Goal: Check status: Check status

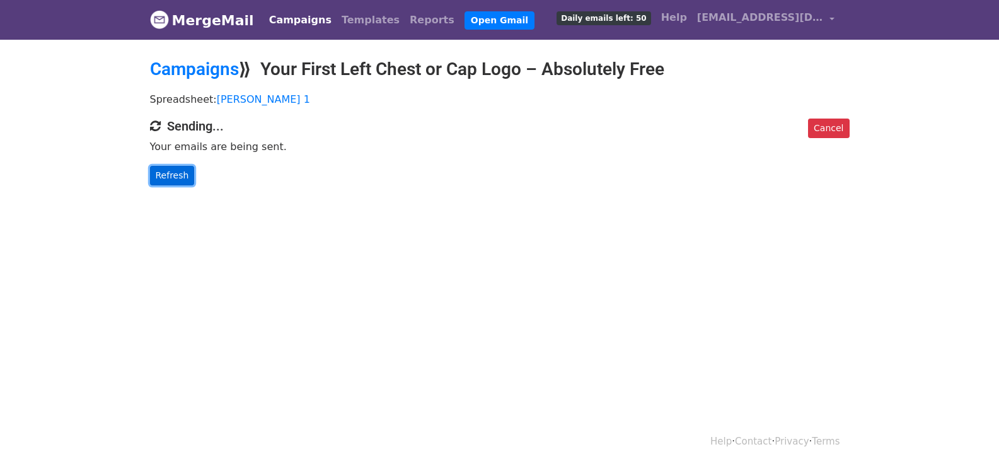
click at [177, 172] on link "Refresh" at bounding box center [172, 176] width 45 height 20
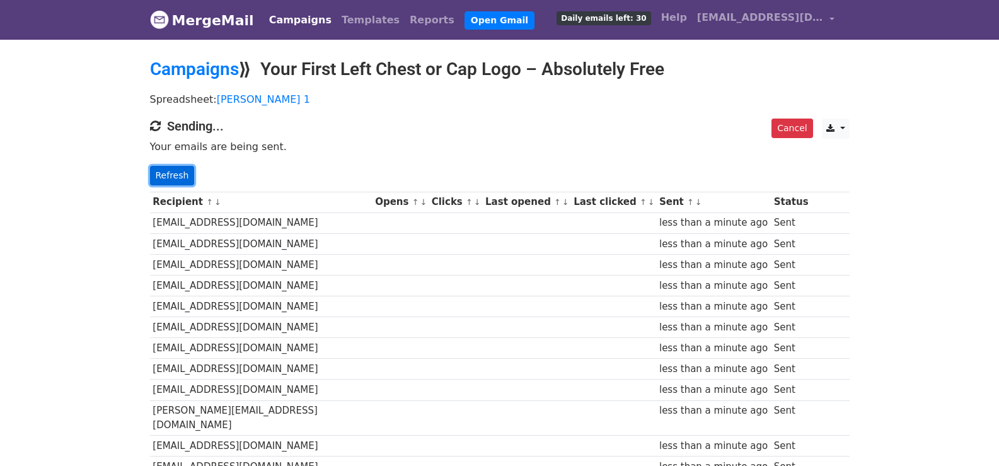
click at [164, 167] on link "Refresh" at bounding box center [172, 176] width 45 height 20
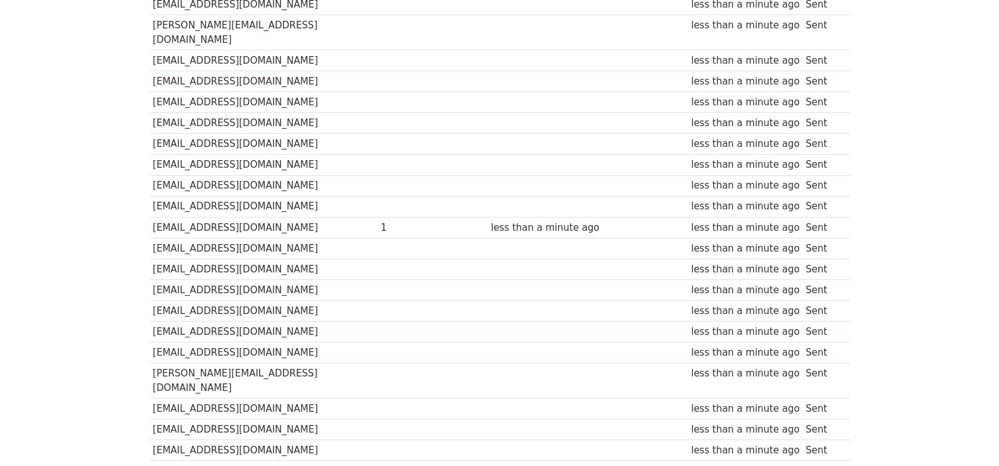
scroll to position [899, 0]
